Goal: Transaction & Acquisition: Subscribe to service/newsletter

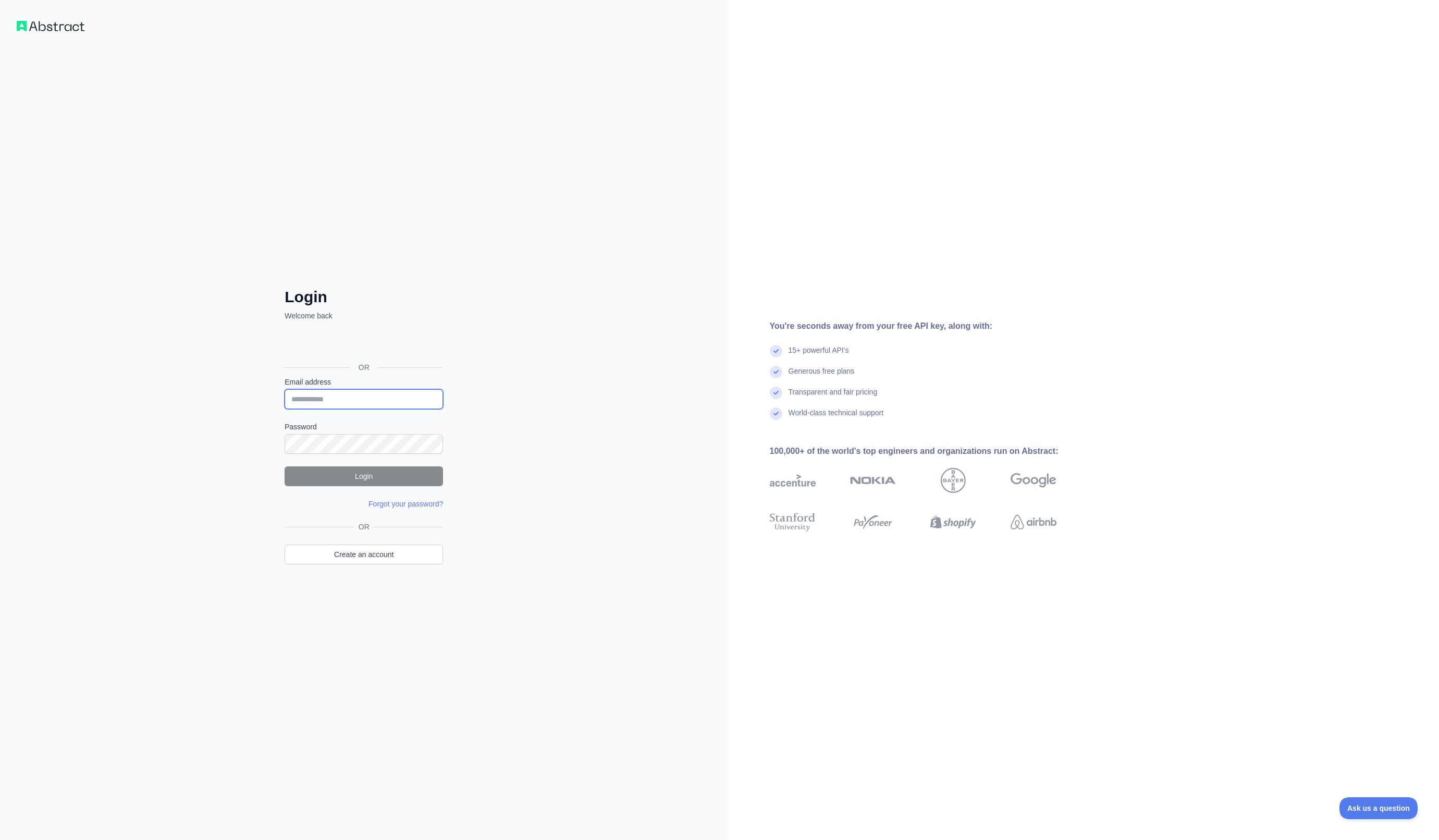
type input "**********"
click at [342, 474] on button "Login" at bounding box center [364, 477] width 158 height 20
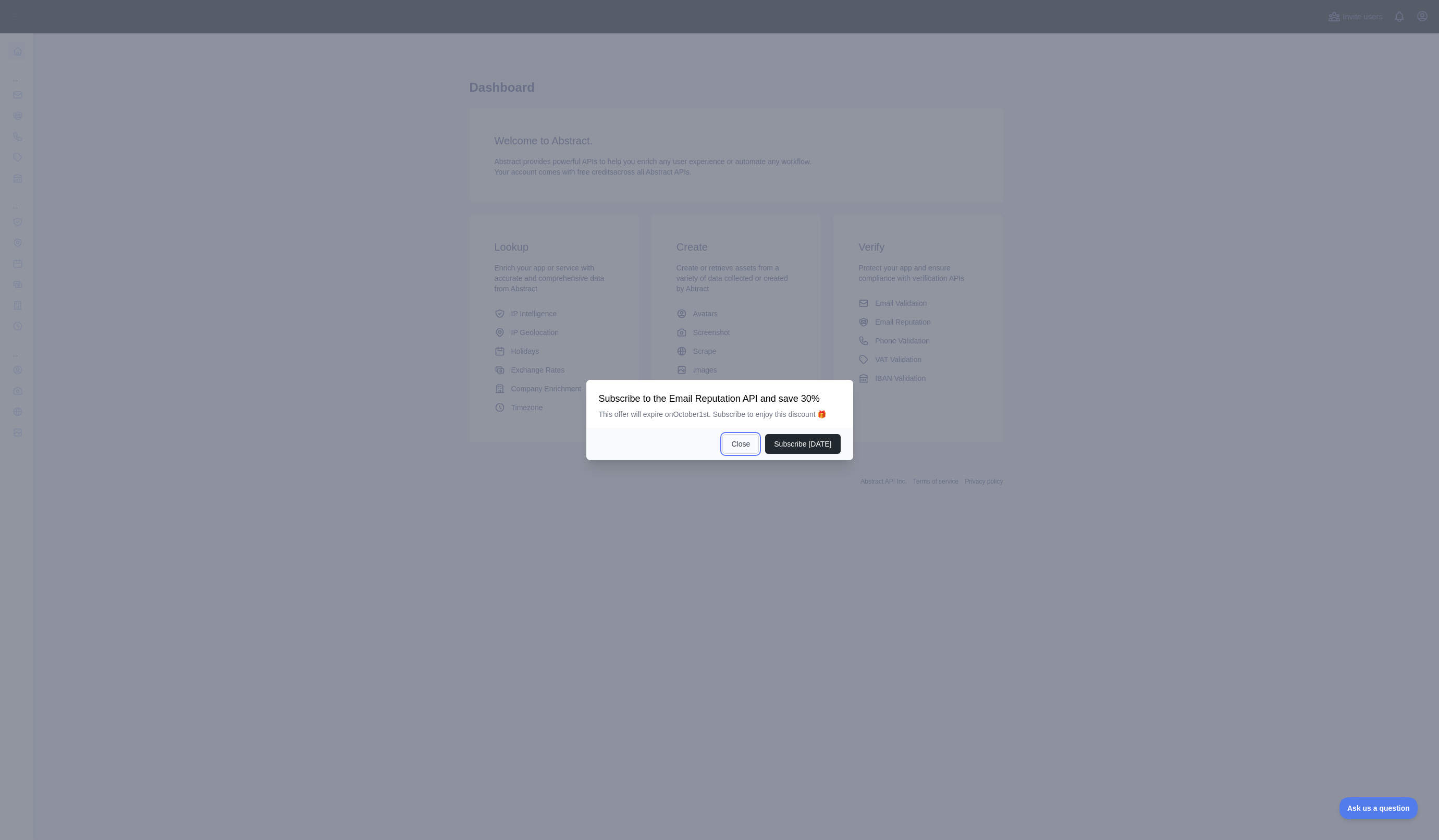
click at [734, 447] on button "Close" at bounding box center [740, 444] width 36 height 20
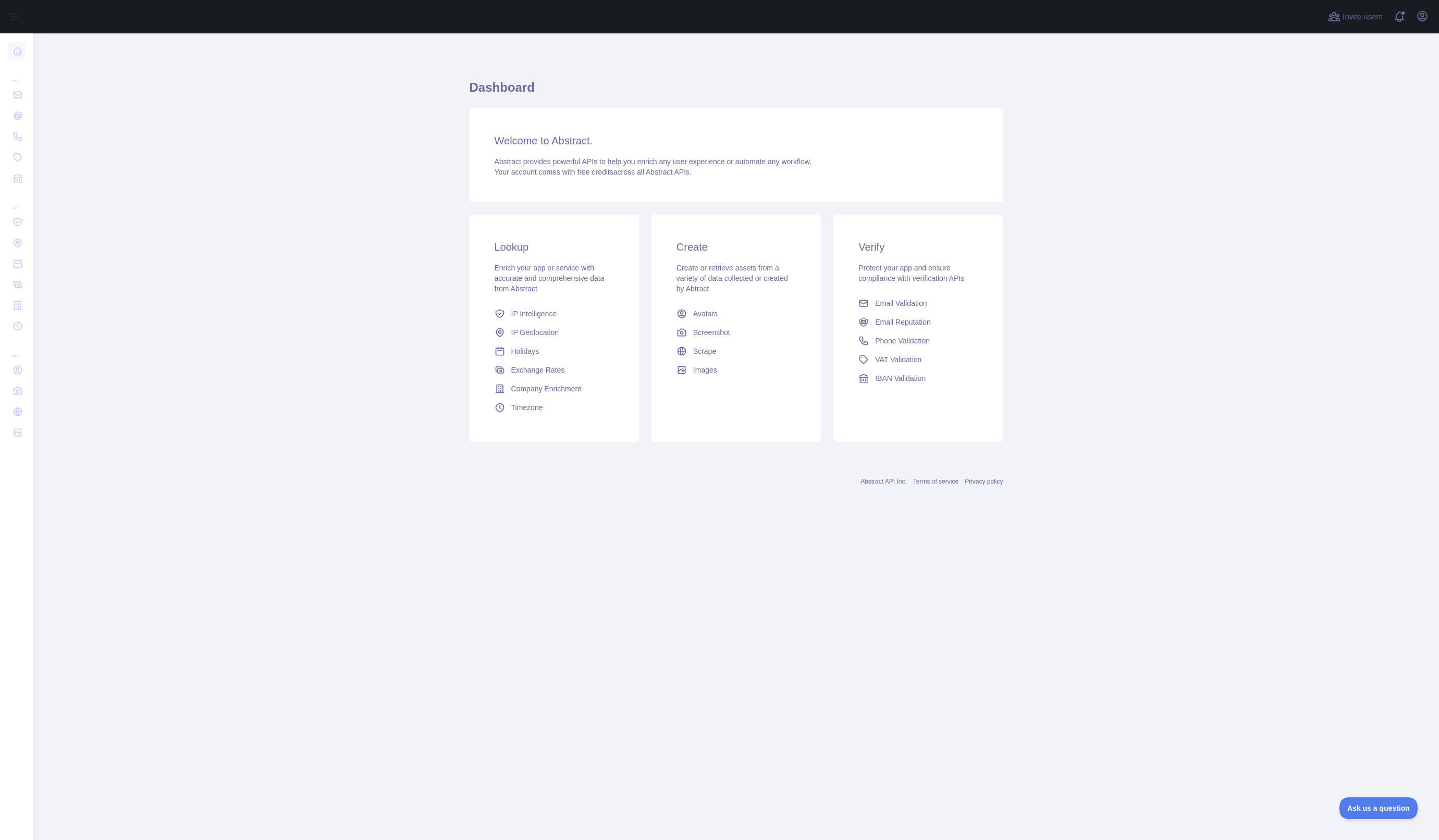
click at [441, 322] on main "Dashboard Welcome to Abstract. Abstract provides powerful APIs to help you enri…" at bounding box center [736, 436] width 1405 height 806
click at [913, 334] on link "Phone Validation" at bounding box center [918, 340] width 128 height 19
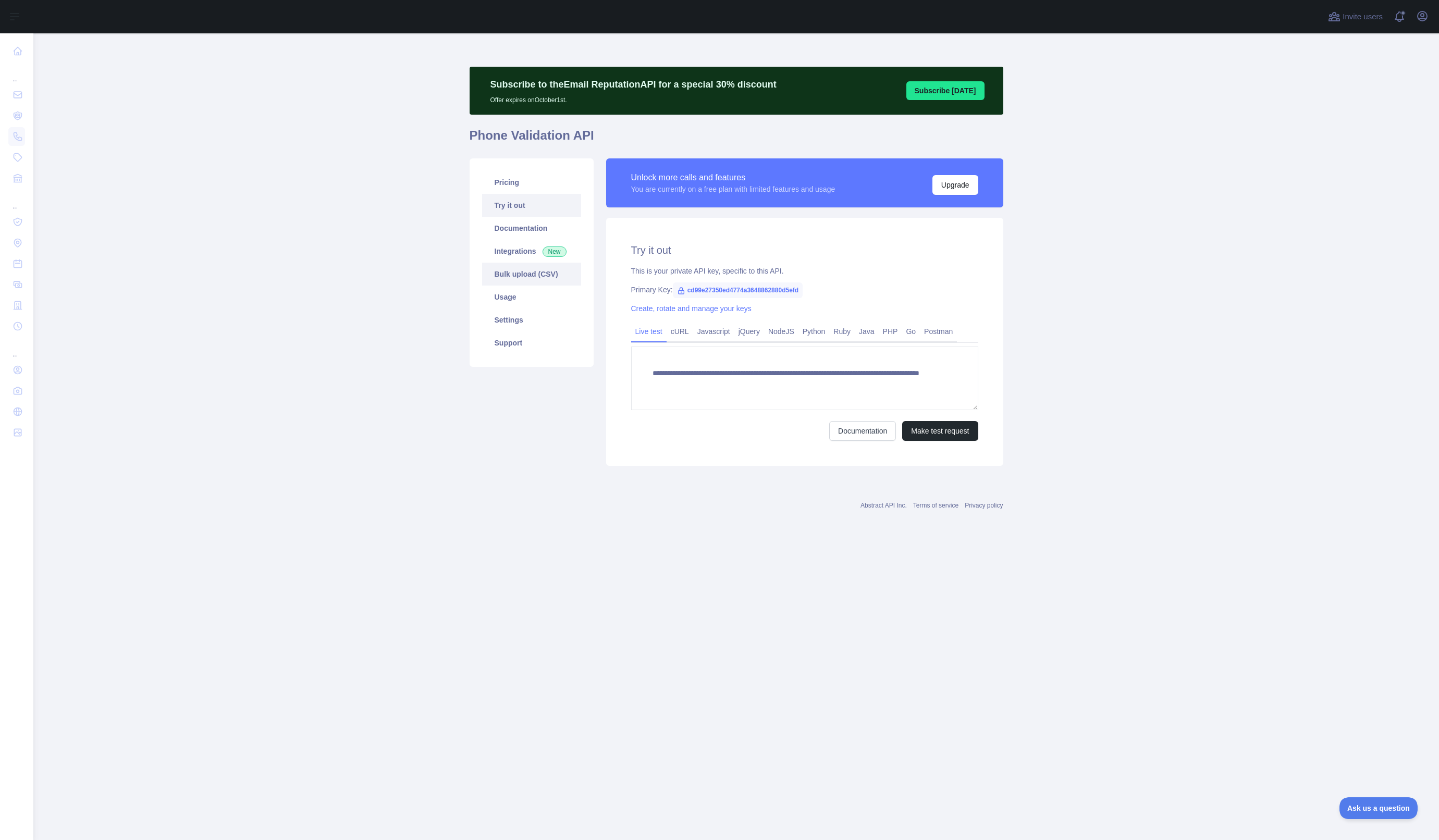
click at [510, 271] on link "Bulk upload (CSV)" at bounding box center [532, 274] width 99 height 23
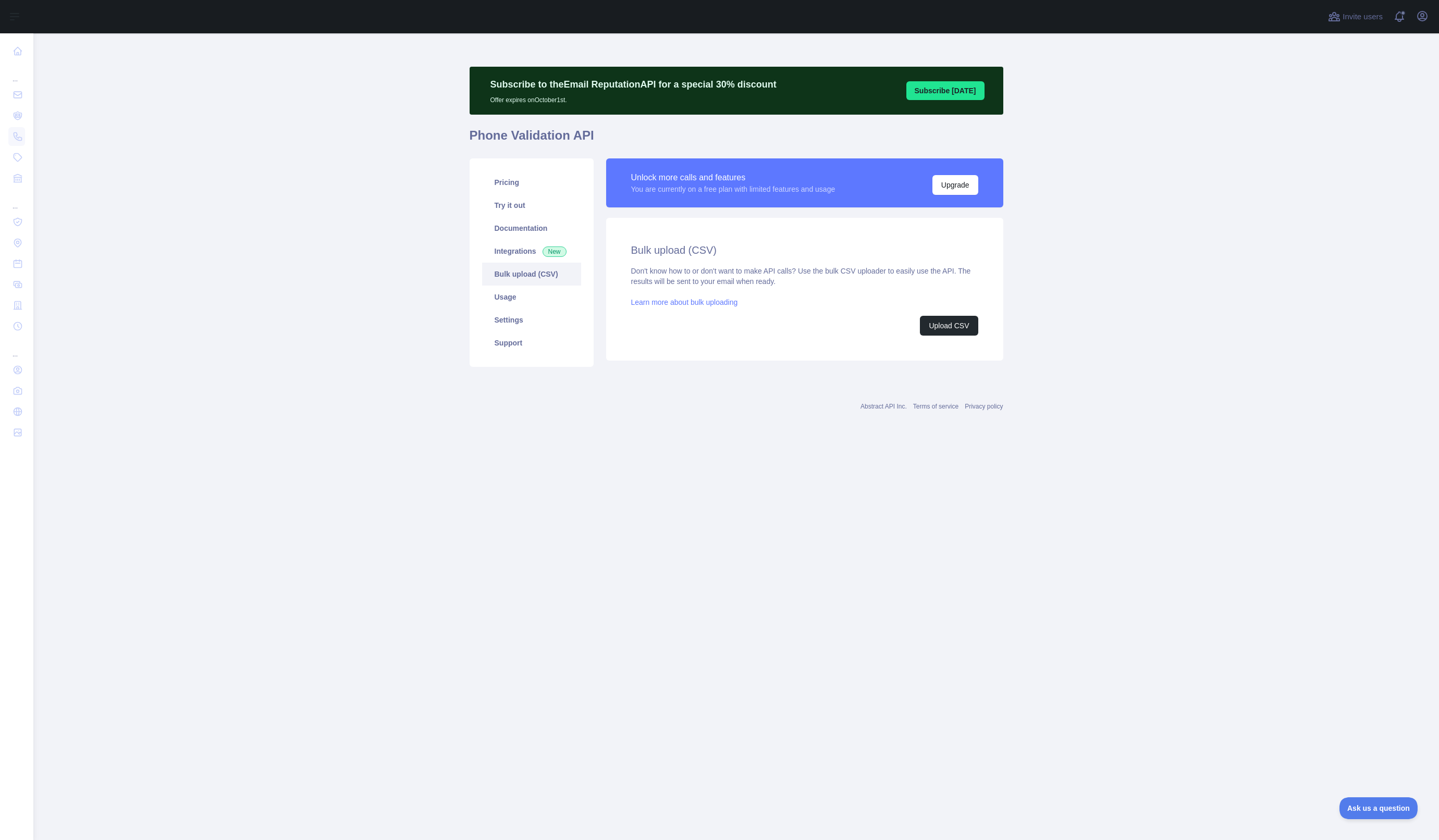
click at [1037, 214] on main "Subscribe to the Email Reputation API for a special 30 % discount Offer expires…" at bounding box center [736, 436] width 1405 height 806
click at [414, 193] on main "Subscribe to the Email Reputation API for a special 30 % discount Offer expires…" at bounding box center [736, 436] width 1405 height 806
click at [655, 345] on div "Bulk upload (CSV) Don't know how to or don't want to make API calls? Use the bu…" at bounding box center [804, 289] width 397 height 142
click at [955, 184] on button "Upgrade" at bounding box center [955, 185] width 45 height 20
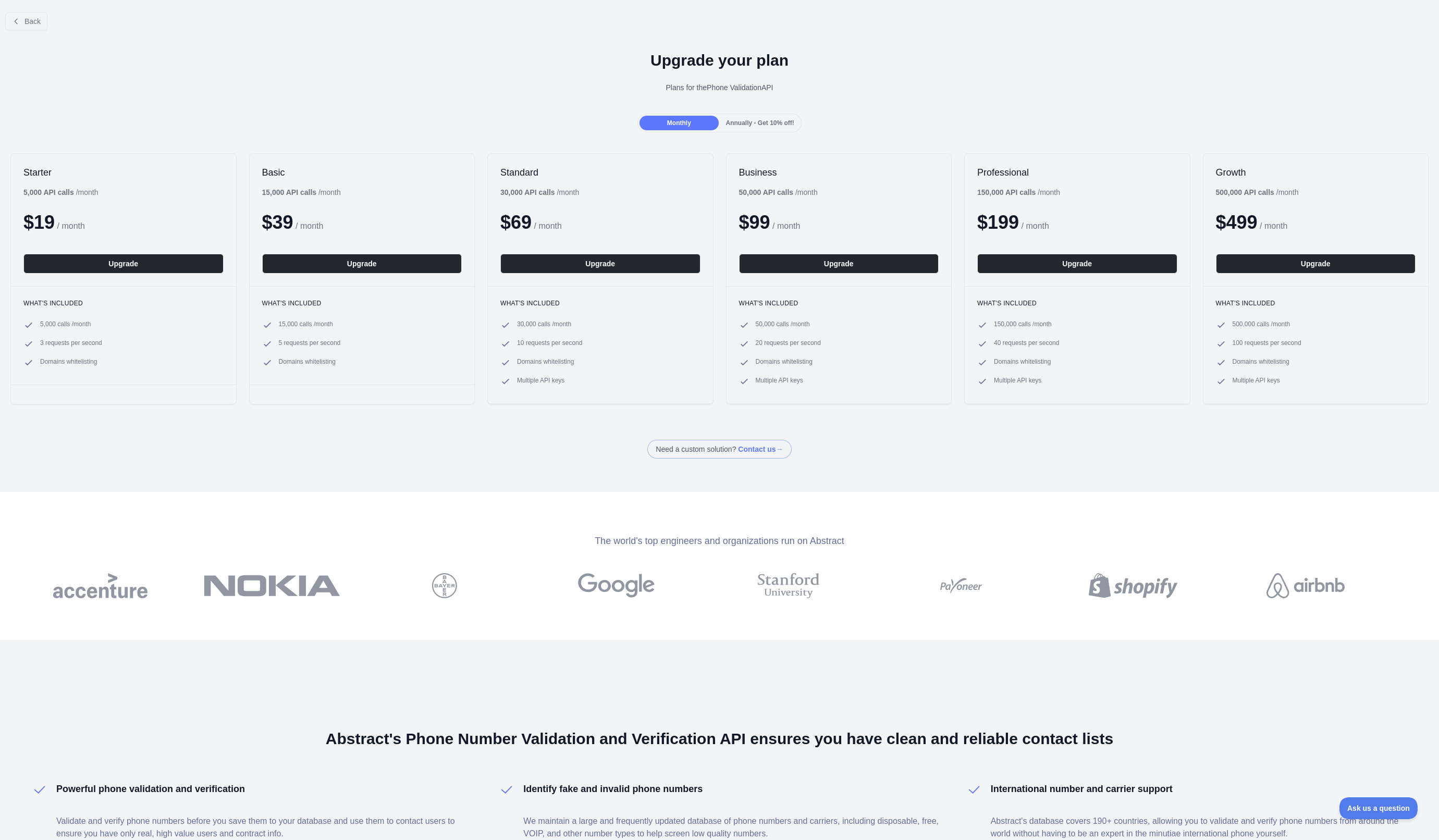
click at [438, 221] on div "$ 39 / month" at bounding box center [361, 222] width 200 height 21
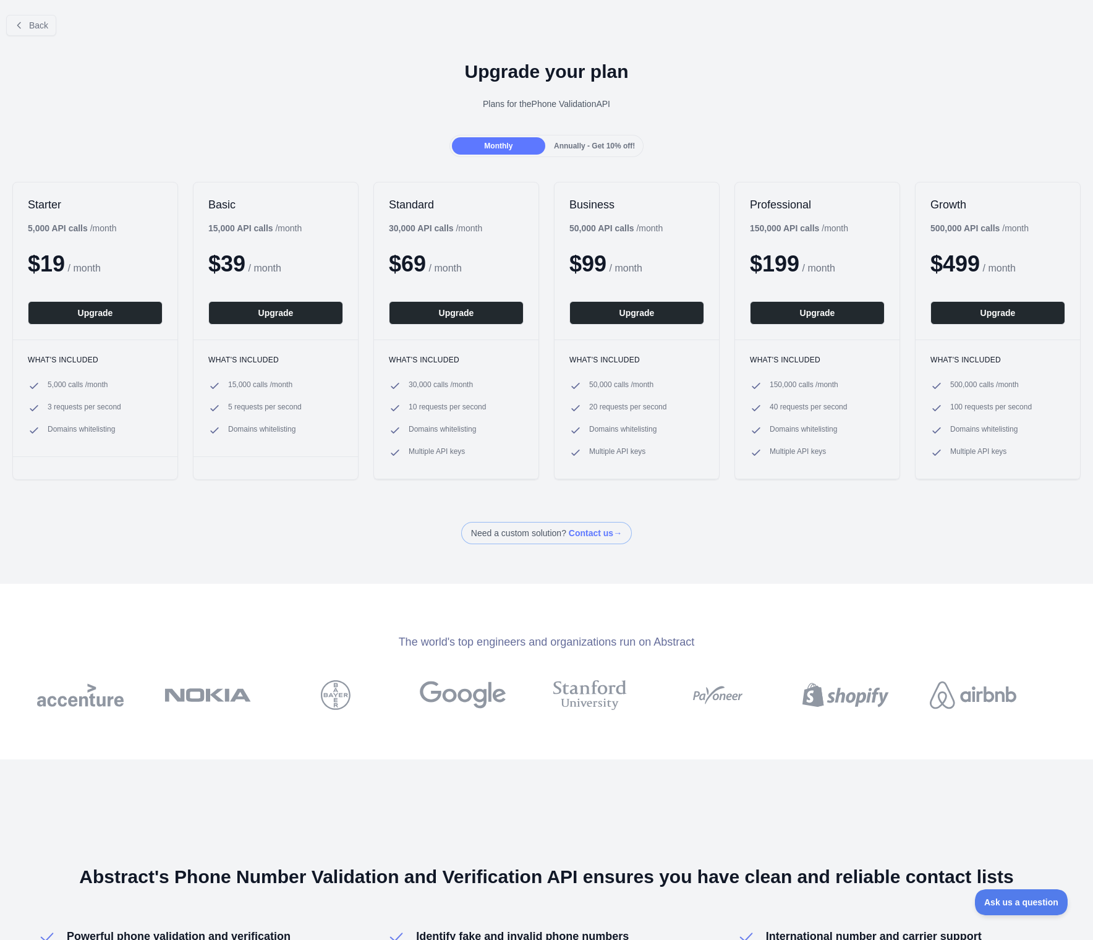
click at [287, 33] on div "Back" at bounding box center [546, 25] width 1093 height 41
